Goal: Information Seeking & Learning: Learn about a topic

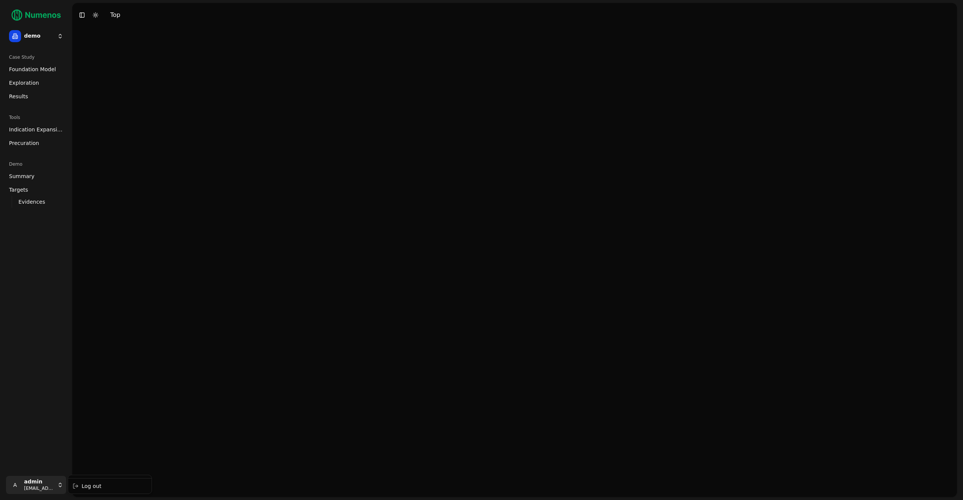
click at [55, 481] on html "demo Case Study Foundation Model Exploration Dosage Effect Results Tools Indica…" at bounding box center [481, 250] width 963 height 500
click at [100, 484] on div "Log out" at bounding box center [110, 486] width 81 height 12
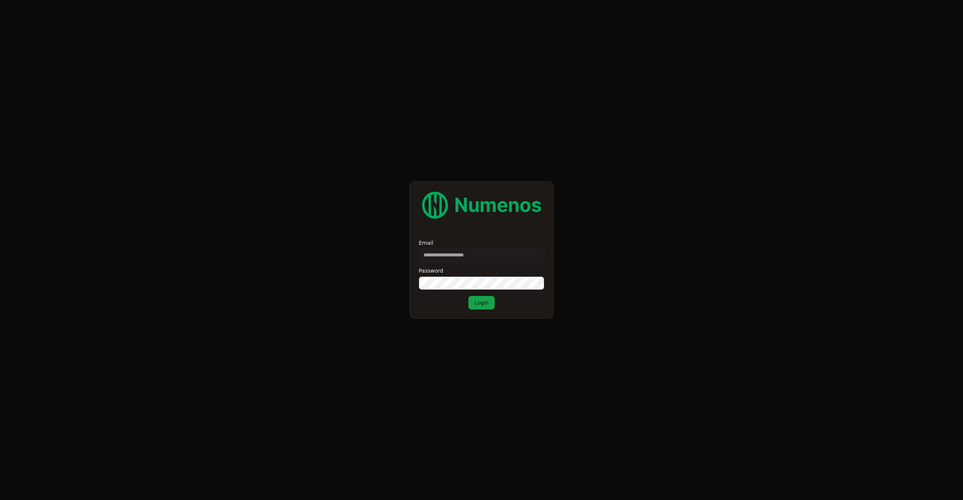
type input "**********"
click at [486, 301] on button "Login" at bounding box center [481, 303] width 26 height 14
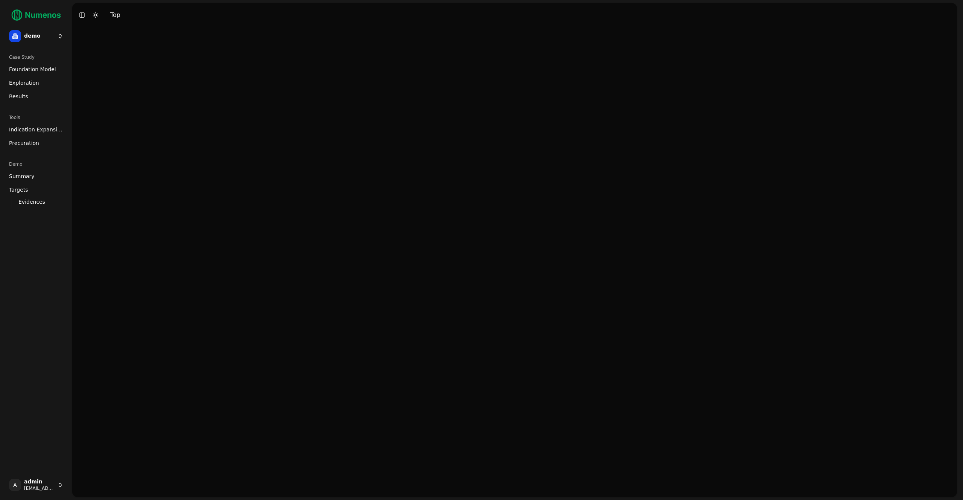
click at [29, 70] on span "Foundation Model" at bounding box center [32, 69] width 47 height 8
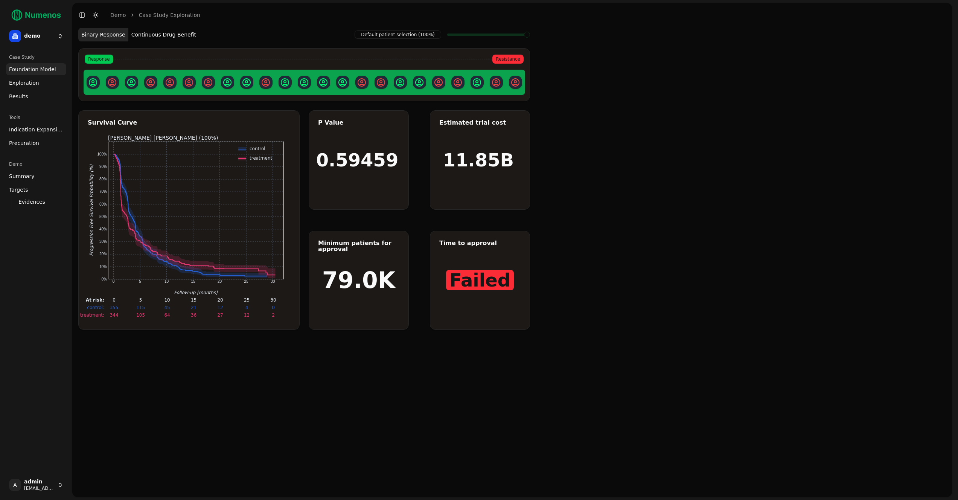
click at [24, 83] on span "Exploration" at bounding box center [24, 83] width 30 height 8
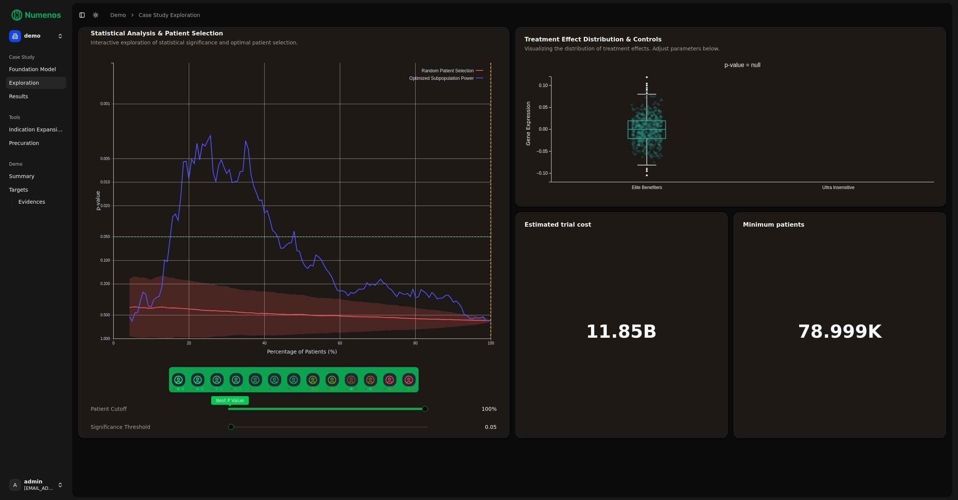
click at [24, 95] on span "Results" at bounding box center [18, 97] width 19 height 8
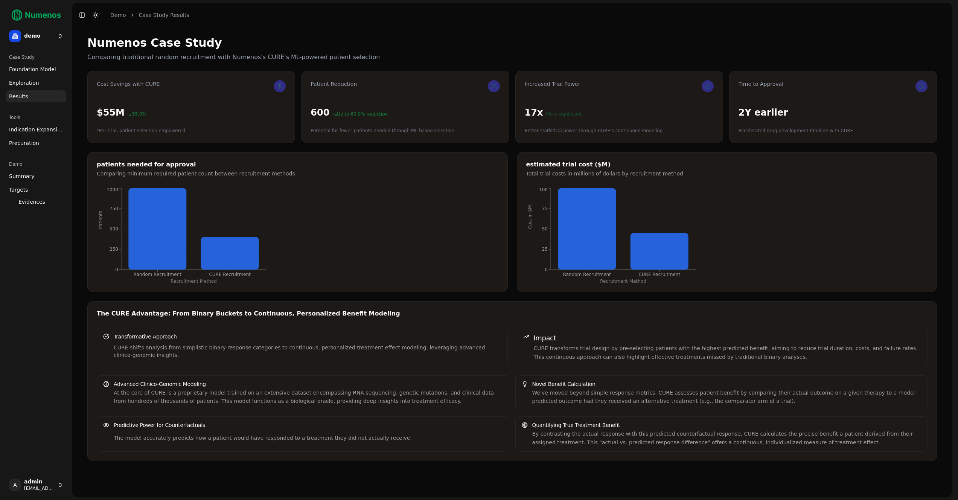
click at [28, 133] on span "Indication Expansion" at bounding box center [36, 130] width 54 height 8
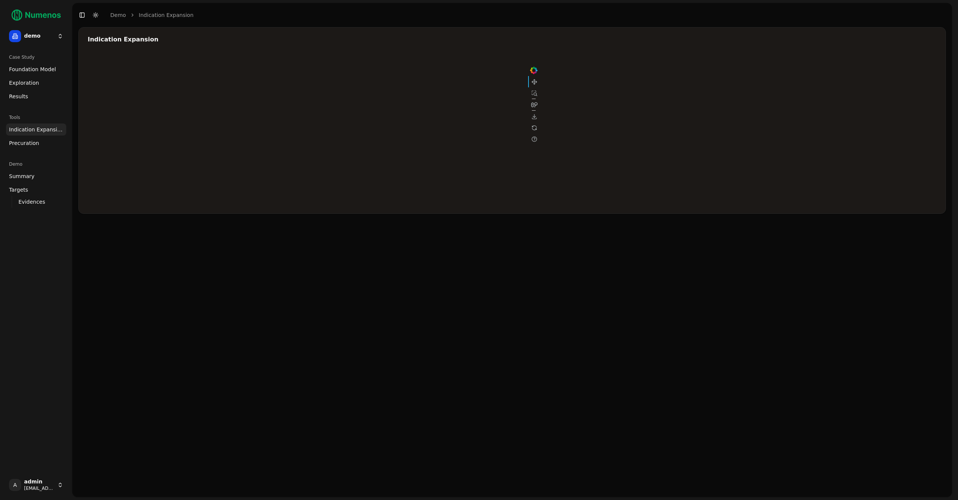
click at [24, 141] on span "Precuration" at bounding box center [24, 143] width 30 height 8
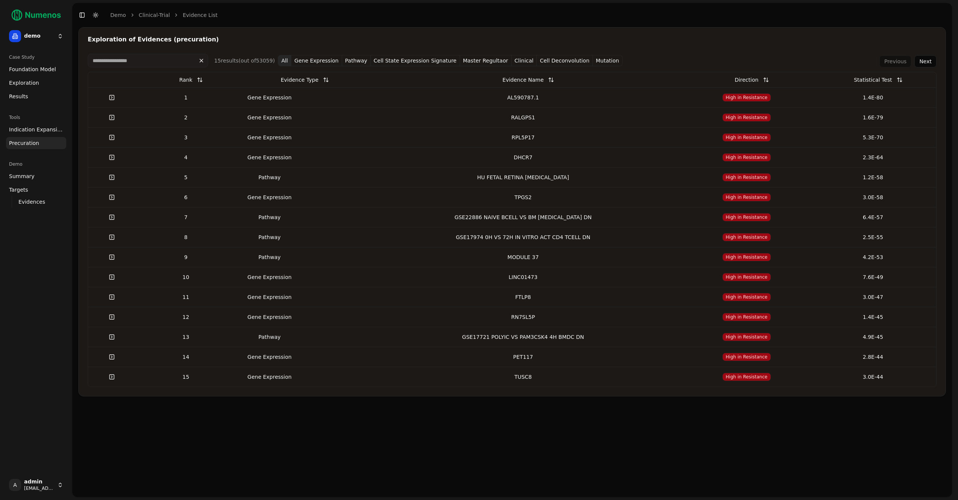
click at [146, 57] on input at bounding box center [148, 61] width 120 height 14
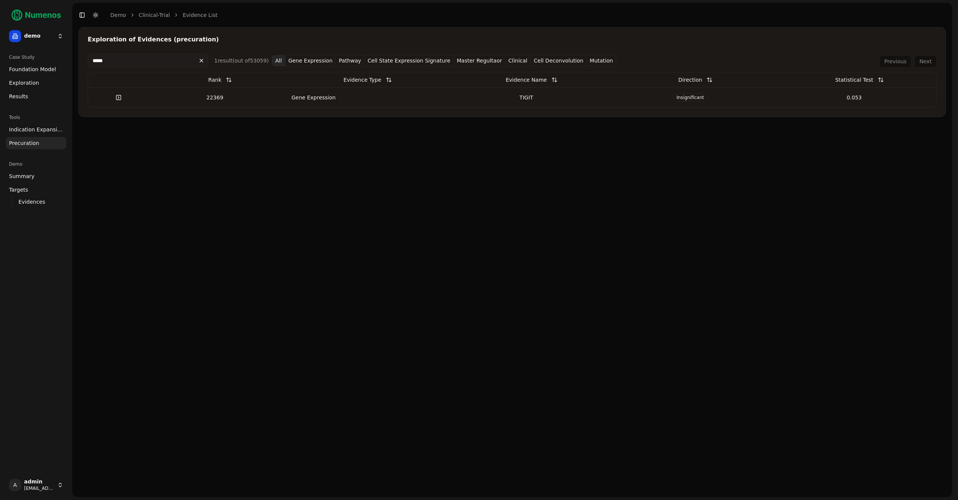
type input "*****"
click at [245, 99] on div "22369" at bounding box center [214, 98] width 125 height 8
click at [120, 98] on link at bounding box center [118, 98] width 15 height 14
click at [614, 101] on div "Insignificant" at bounding box center [690, 97] width 158 height 8
click at [199, 61] on button at bounding box center [202, 61] width 14 height 12
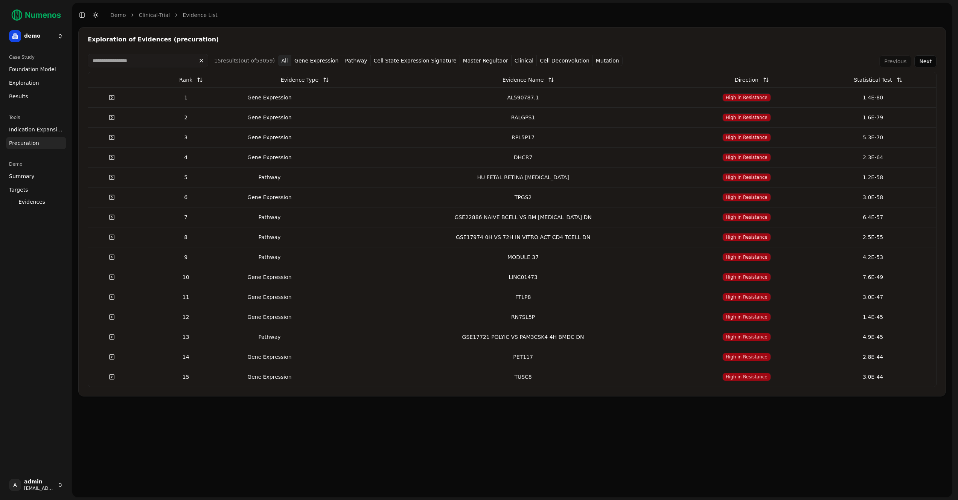
click at [185, 106] on td "1" at bounding box center [185, 97] width 101 height 20
click at [158, 62] on input at bounding box center [148, 61] width 120 height 14
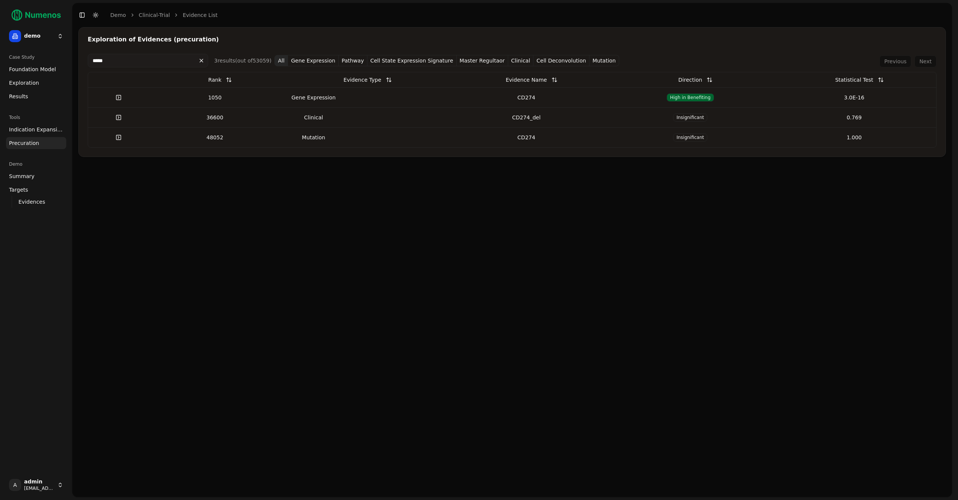
type input "*****"
click at [565, 100] on div "CD274" at bounding box center [526, 98] width 158 height 8
click at [32, 197] on link "Evidences" at bounding box center [36, 201] width 42 height 11
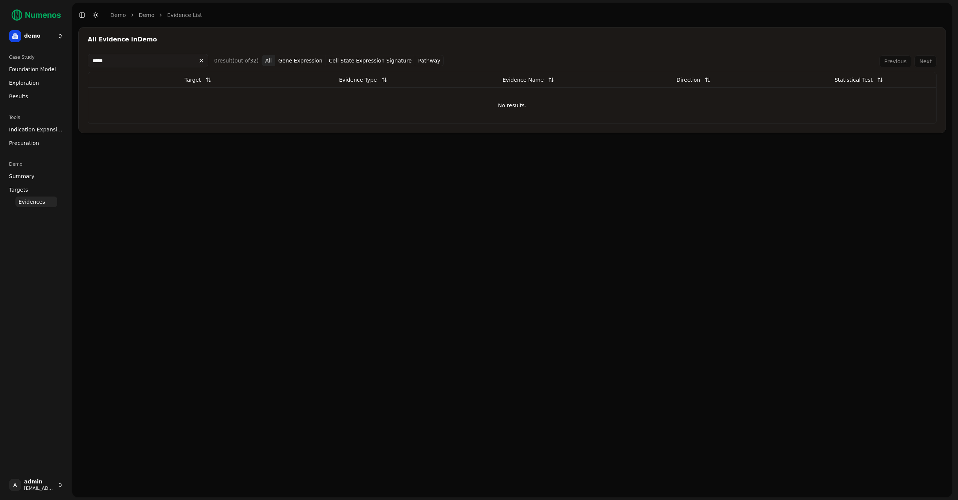
click at [17, 190] on span "Targets" at bounding box center [18, 190] width 19 height 8
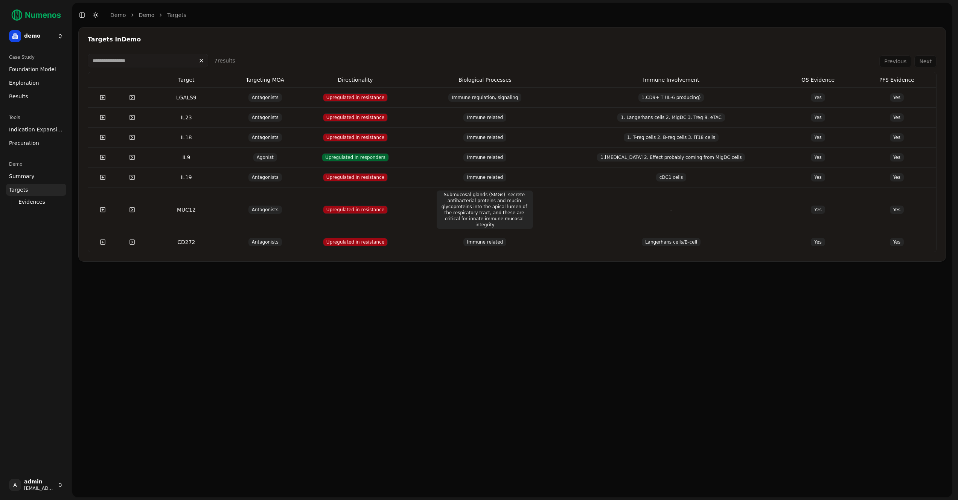
click at [157, 102] on td "LGALS9" at bounding box center [186, 97] width 79 height 20
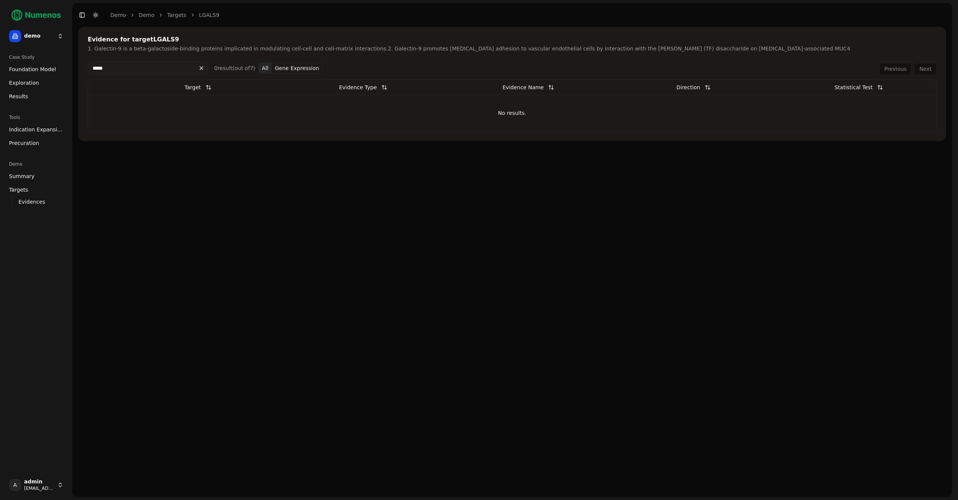
click at [201, 67] on button at bounding box center [202, 68] width 14 height 12
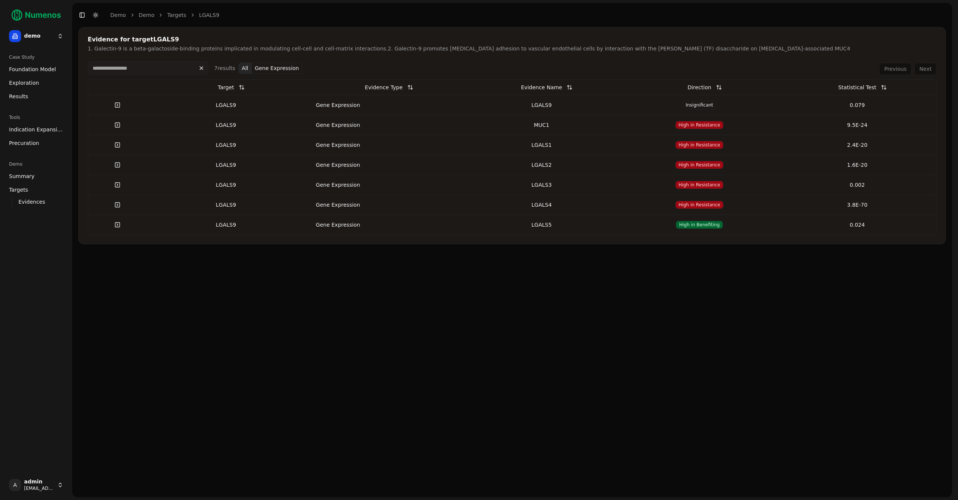
click at [24, 199] on span "Evidences" at bounding box center [31, 202] width 27 height 8
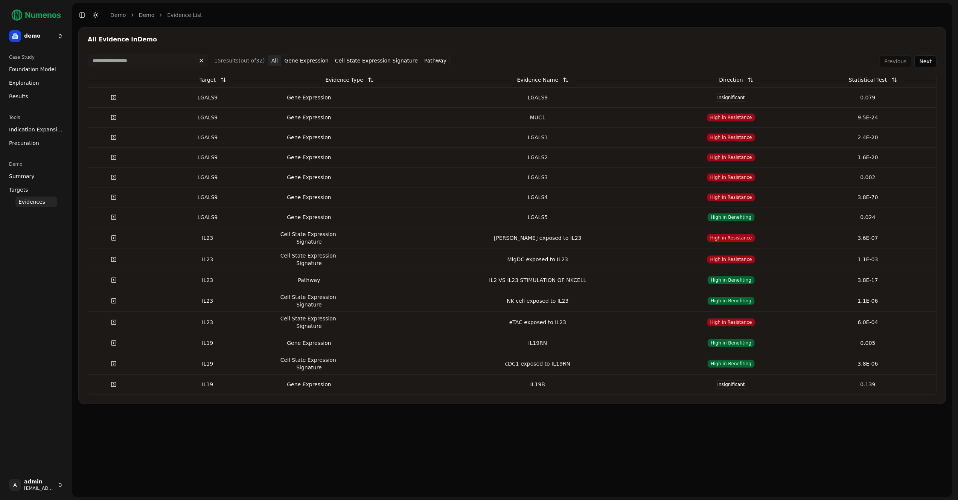
click at [237, 99] on div "LGALS9" at bounding box center [207, 98] width 131 height 8
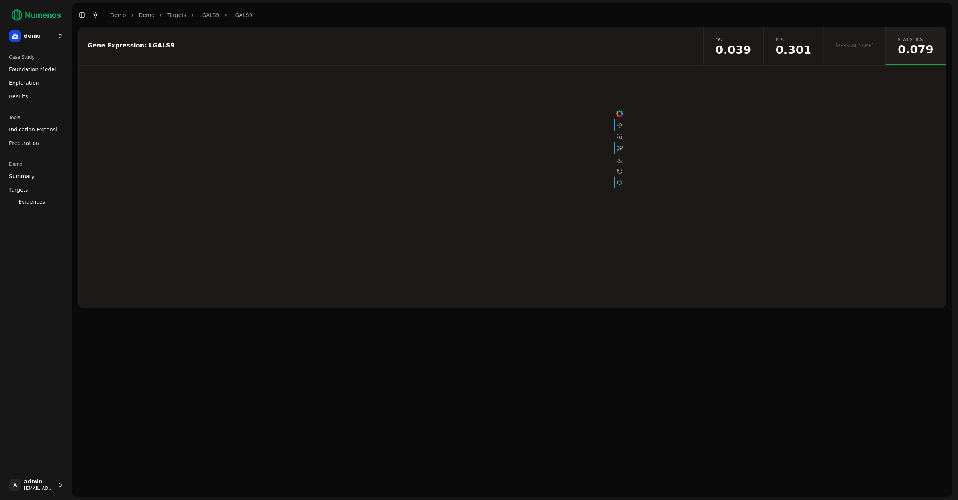
click at [23, 143] on span "Precuration" at bounding box center [24, 143] width 30 height 8
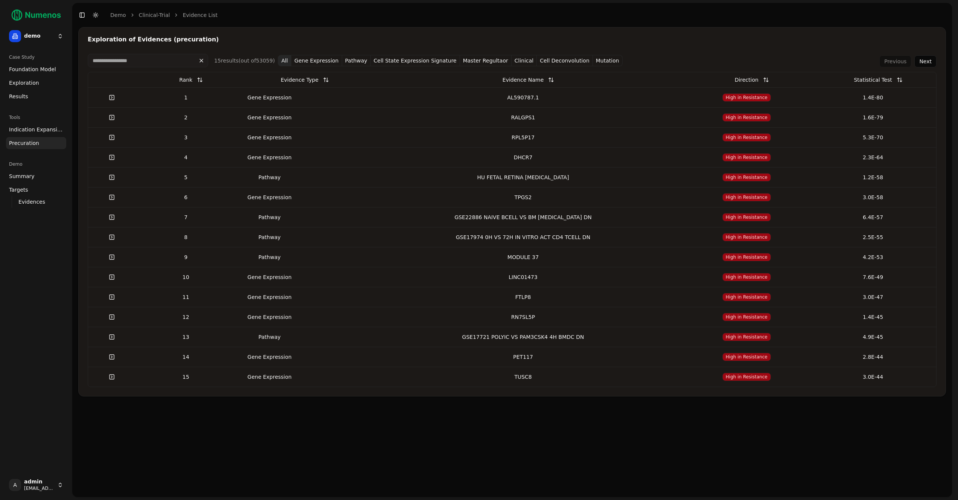
click at [328, 97] on td "Gene Expression" at bounding box center [299, 97] width 126 height 20
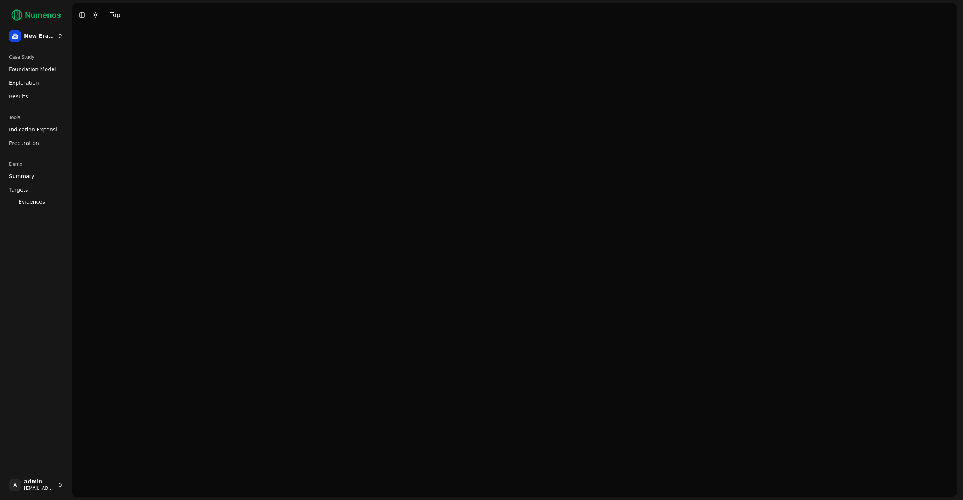
click at [47, 480] on html "New Era Therapeutics Case Study Foundation Model Exploration Results Tools Indi…" at bounding box center [481, 250] width 963 height 500
click at [106, 484] on div "Log out" at bounding box center [110, 486] width 81 height 12
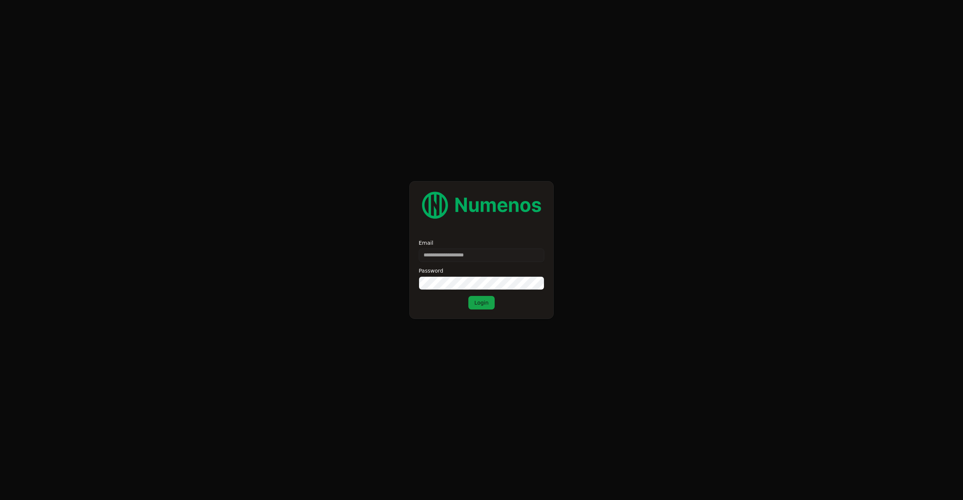
type input "**********"
click at [483, 301] on button "Login" at bounding box center [481, 303] width 26 height 14
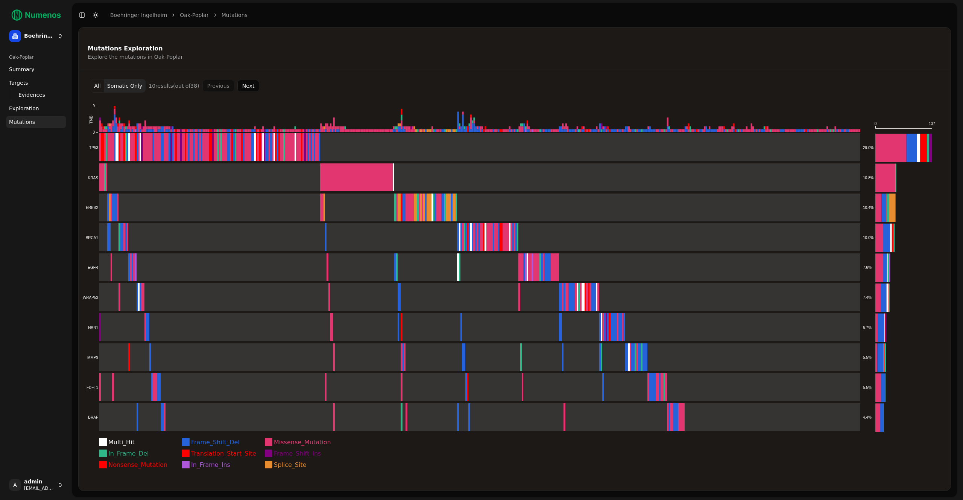
click at [94, 85] on button "All" at bounding box center [98, 86] width 14 height 14
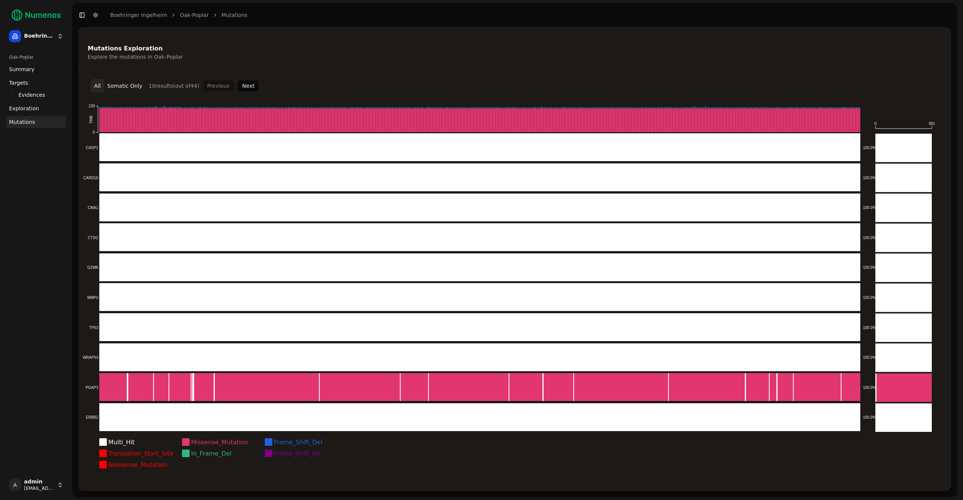
click at [309, 89] on div "All Somatic Only 10 result s (out of 44 ) Previous Next" at bounding box center [515, 86] width 860 height 14
click at [238, 86] on button "Next" at bounding box center [248, 86] width 22 height 12
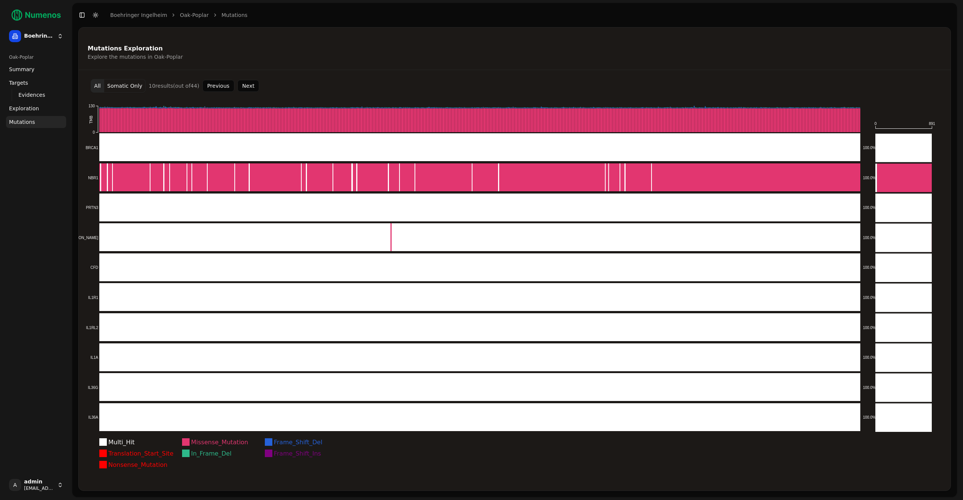
click at [237, 85] on button "Next" at bounding box center [248, 86] width 22 height 12
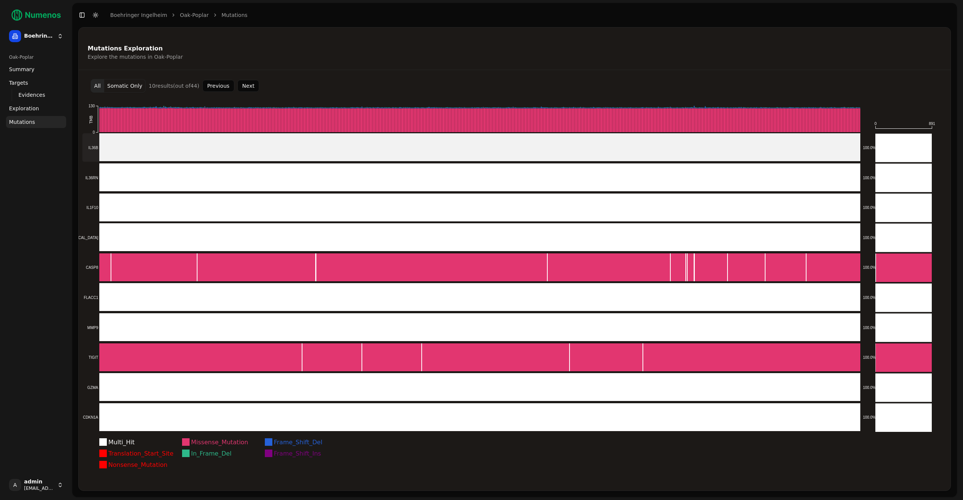
click at [144, 149] on rect at bounding box center [471, 147] width 778 height 29
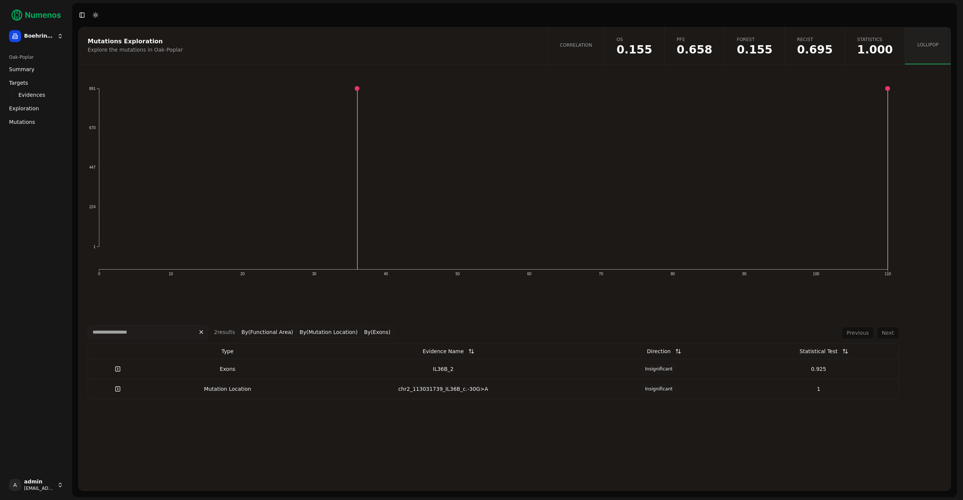
click at [652, 47] on span "0.155" at bounding box center [635, 49] width 36 height 11
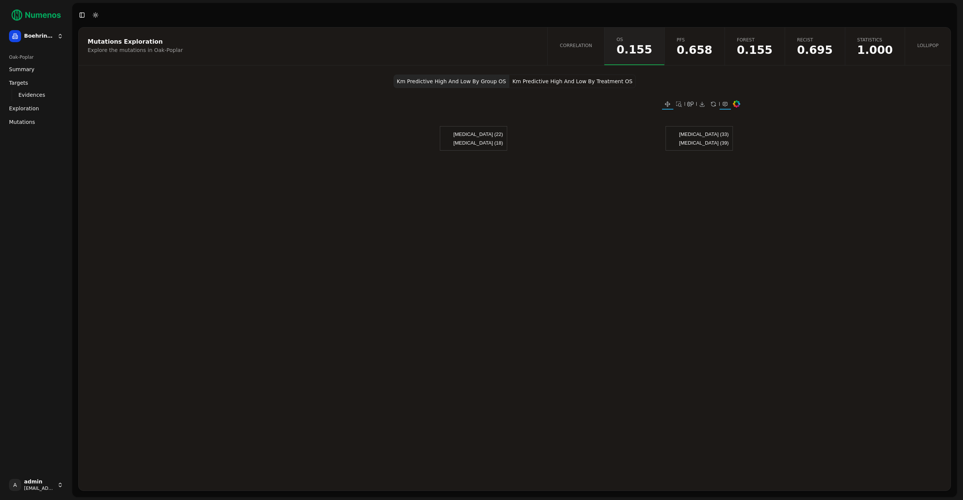
click at [21, 123] on span "Mutations" at bounding box center [22, 122] width 26 height 8
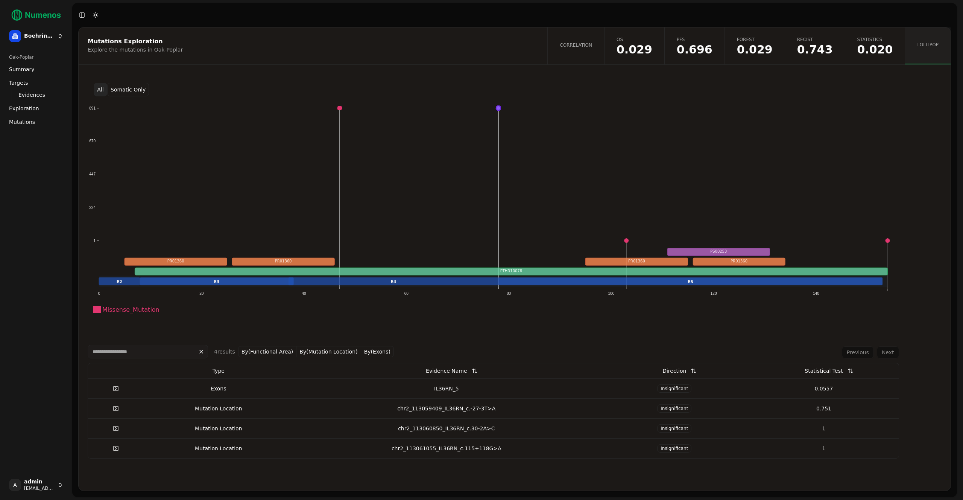
click at [236, 389] on div "Exons" at bounding box center [218, 389] width 143 height 8
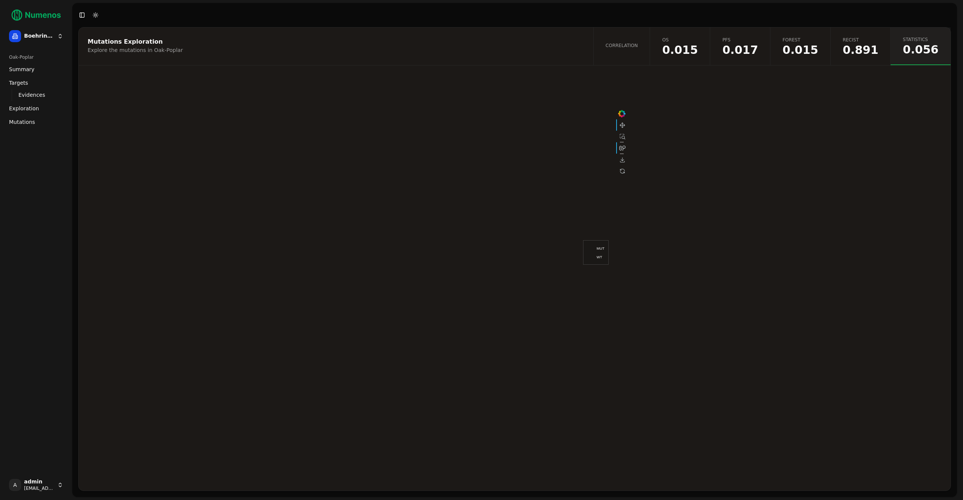
click at [871, 47] on span "0.891" at bounding box center [861, 49] width 36 height 11
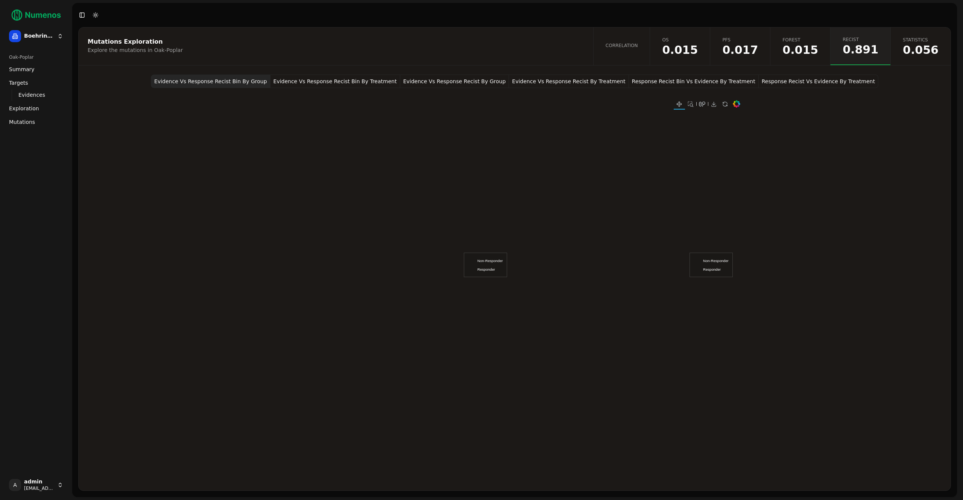
click at [797, 82] on button "Response Recist Vs Evidence By Treatment" at bounding box center [819, 81] width 120 height 14
click at [712, 79] on button "Response Recist Bin Vs Evidence By Treatment" at bounding box center [694, 81] width 130 height 14
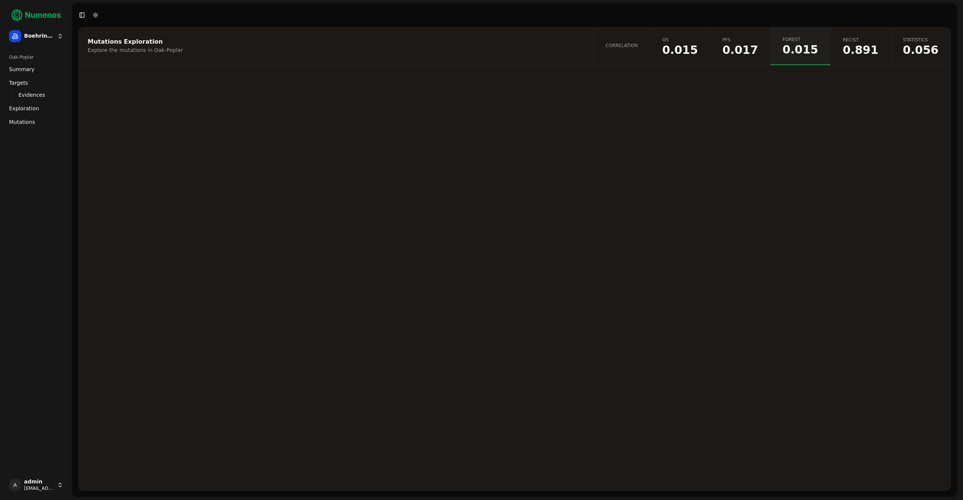
click at [650, 49] on link "Correlation" at bounding box center [621, 46] width 57 height 38
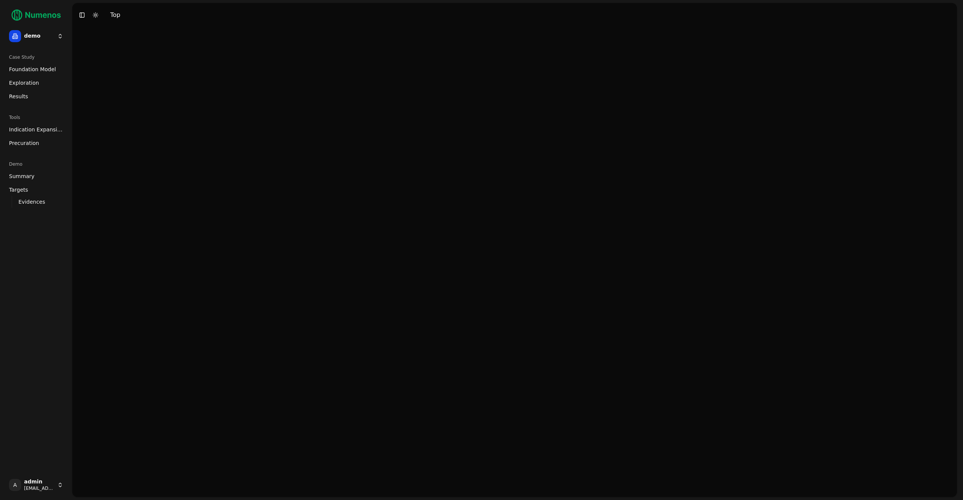
click at [47, 197] on link "Evidences" at bounding box center [36, 201] width 42 height 11
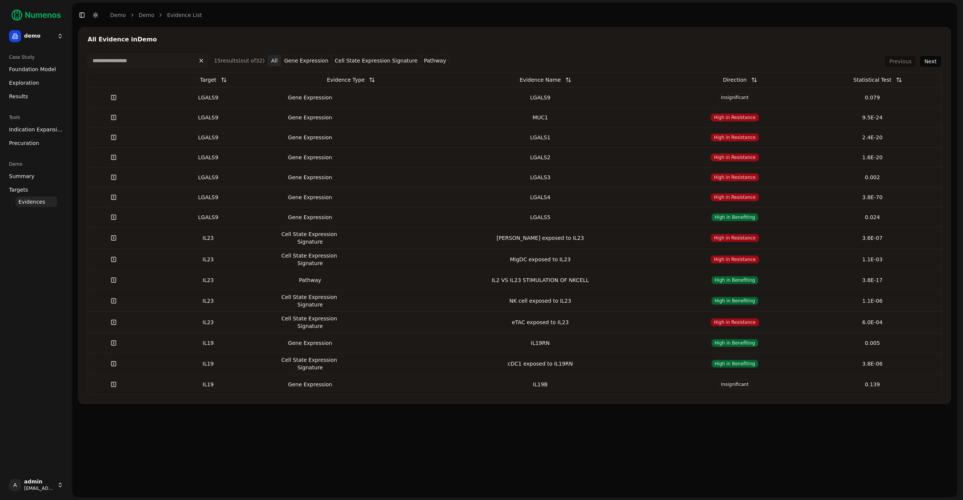
click at [33, 142] on span "Precuration" at bounding box center [24, 143] width 30 height 8
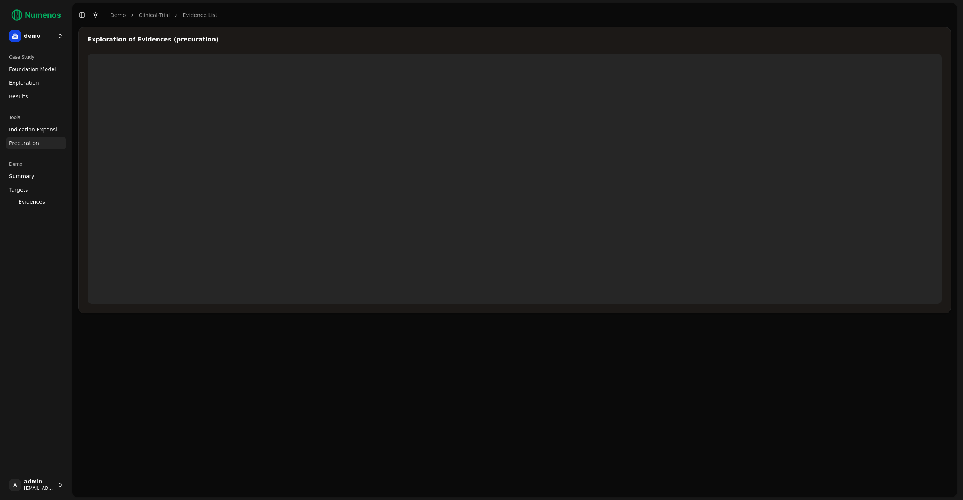
click at [157, 15] on link "Clinical-Trial" at bounding box center [154, 15] width 31 height 8
